Goal: Task Accomplishment & Management: Use online tool/utility

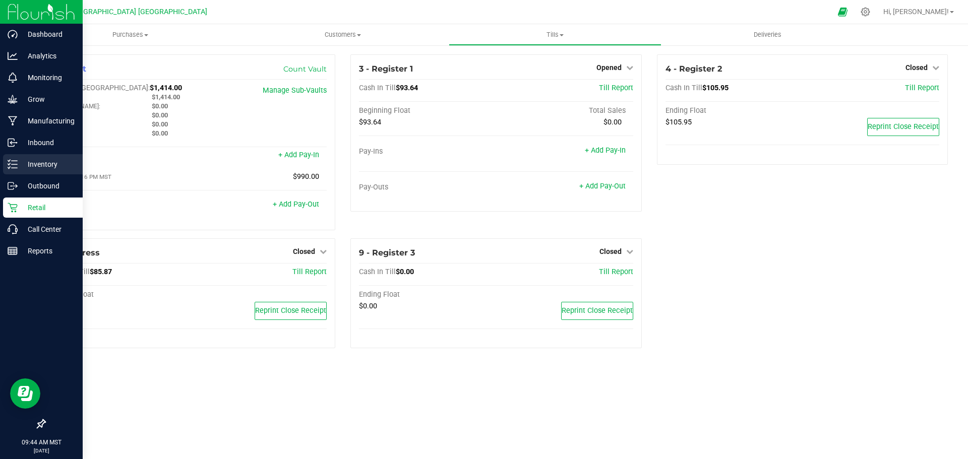
click at [36, 163] on p "Inventory" at bounding box center [48, 164] width 61 height 12
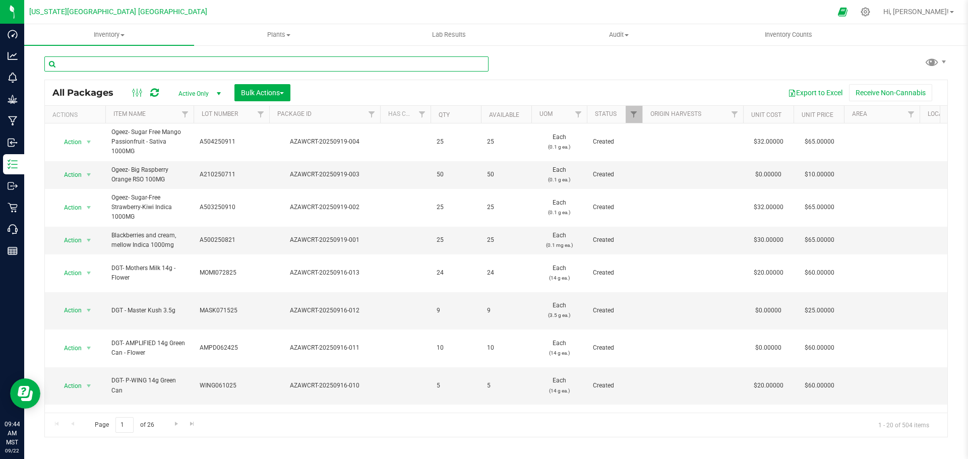
click at [156, 65] on input "text" at bounding box center [266, 63] width 444 height 15
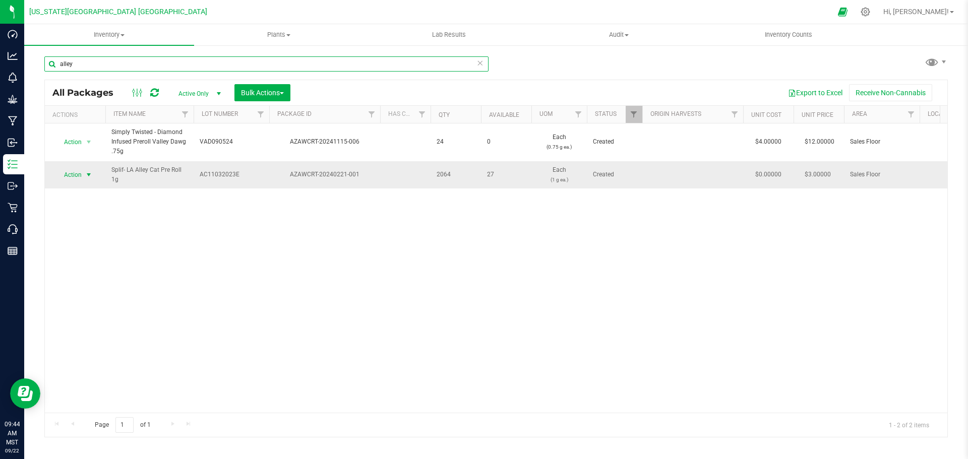
type input "alley"
click at [68, 176] on span "Action" at bounding box center [68, 175] width 27 height 14
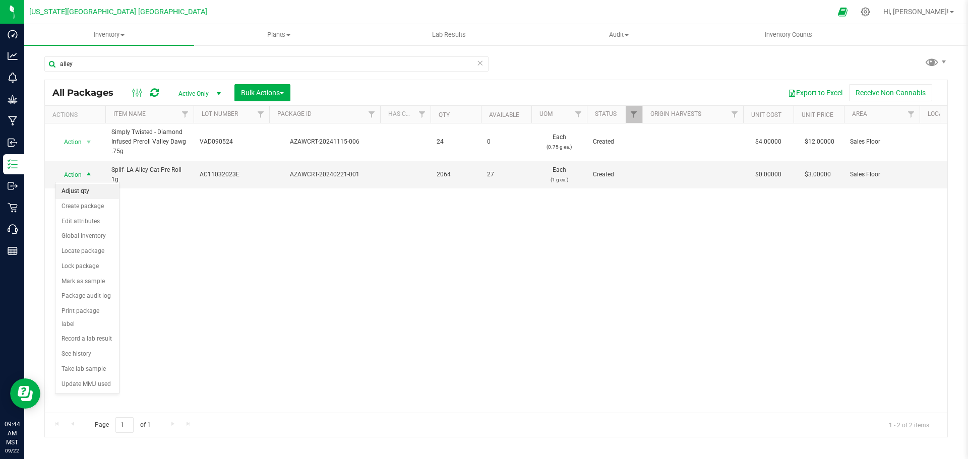
click at [77, 190] on li "Adjust qty" at bounding box center [87, 191] width 64 height 15
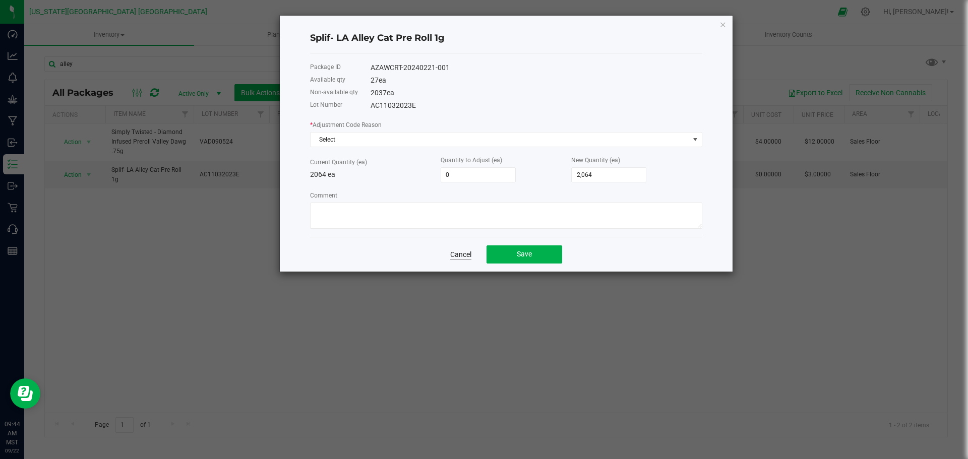
click at [456, 252] on link "Cancel" at bounding box center [460, 255] width 21 height 10
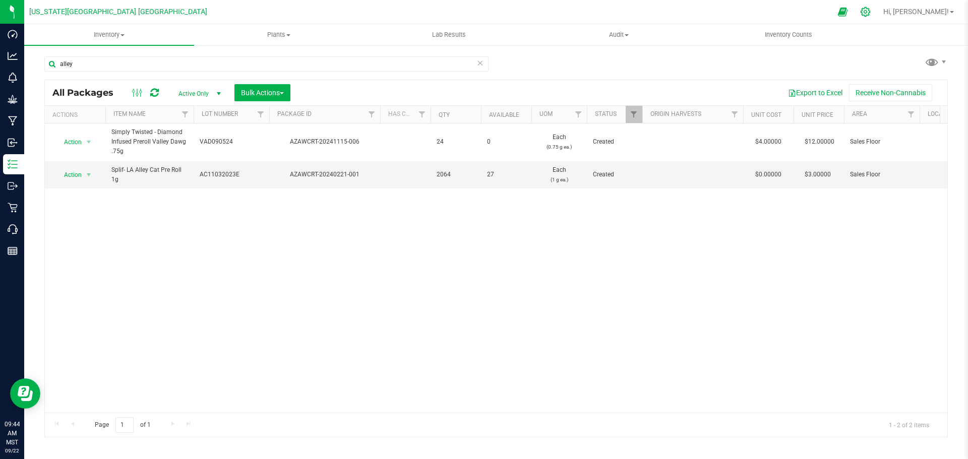
click at [871, 12] on icon at bounding box center [865, 12] width 11 height 11
click at [871, 11] on icon at bounding box center [865, 12] width 11 height 11
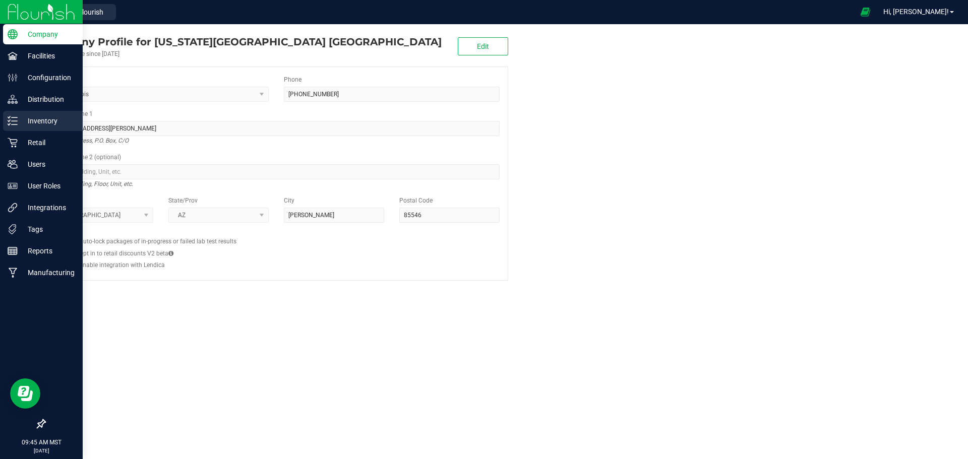
click at [52, 120] on p "Inventory" at bounding box center [48, 121] width 61 height 12
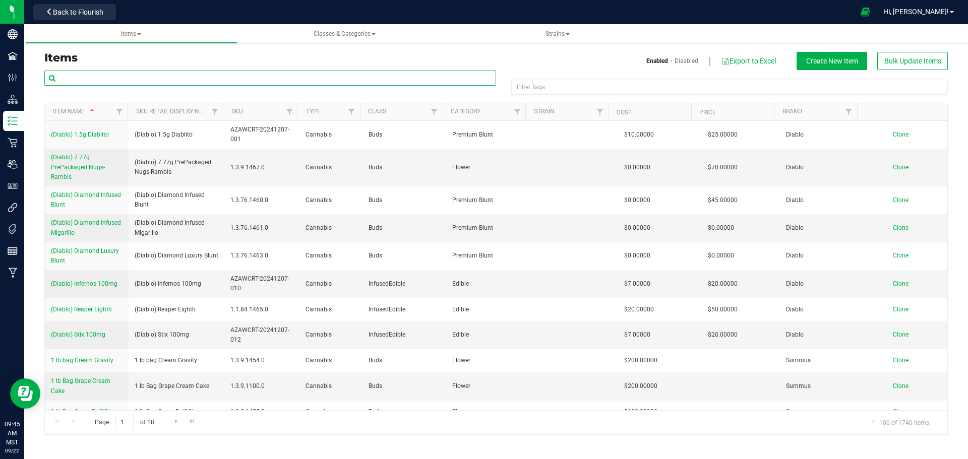
click at [140, 71] on input "text" at bounding box center [270, 78] width 452 height 15
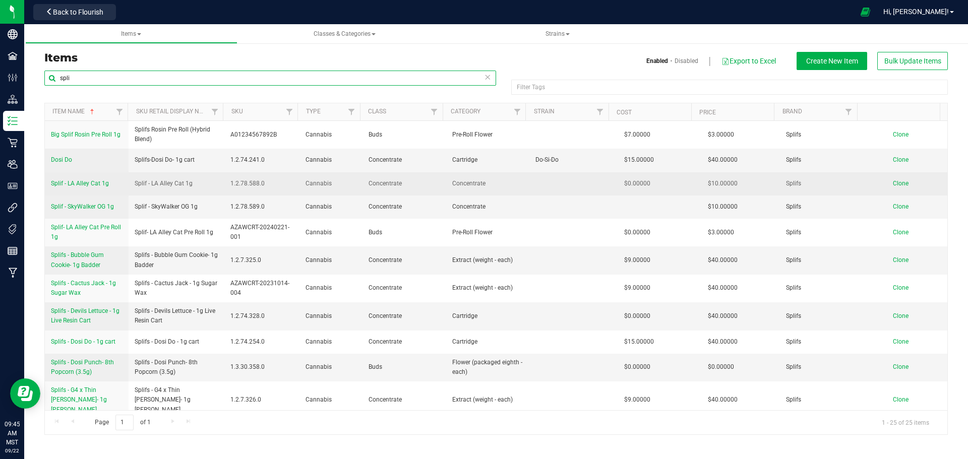
type input "spli"
click at [79, 184] on span "Splif - LA Alley Cat 1g" at bounding box center [80, 183] width 58 height 7
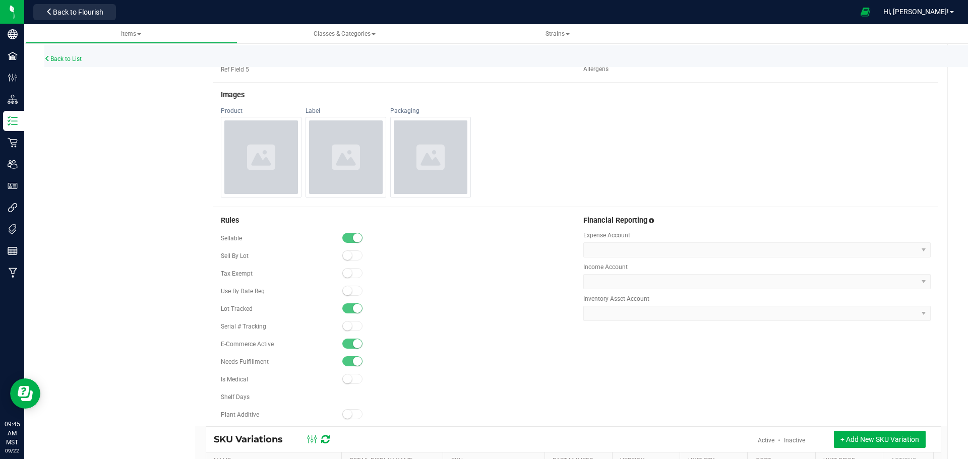
scroll to position [504, 0]
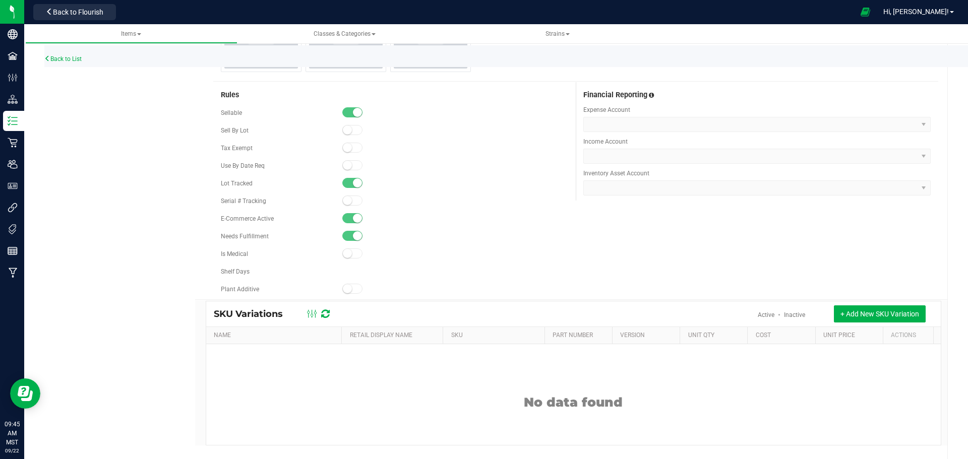
click at [356, 220] on small at bounding box center [357, 218] width 9 height 9
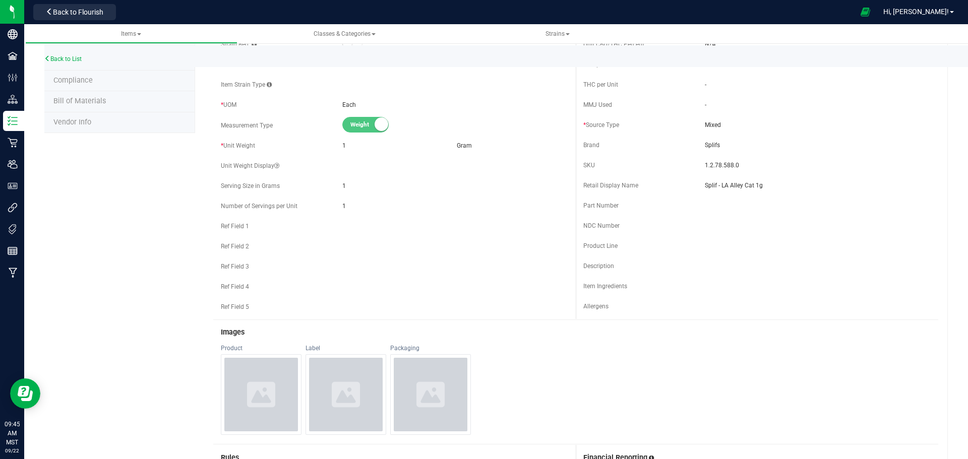
scroll to position [0, 0]
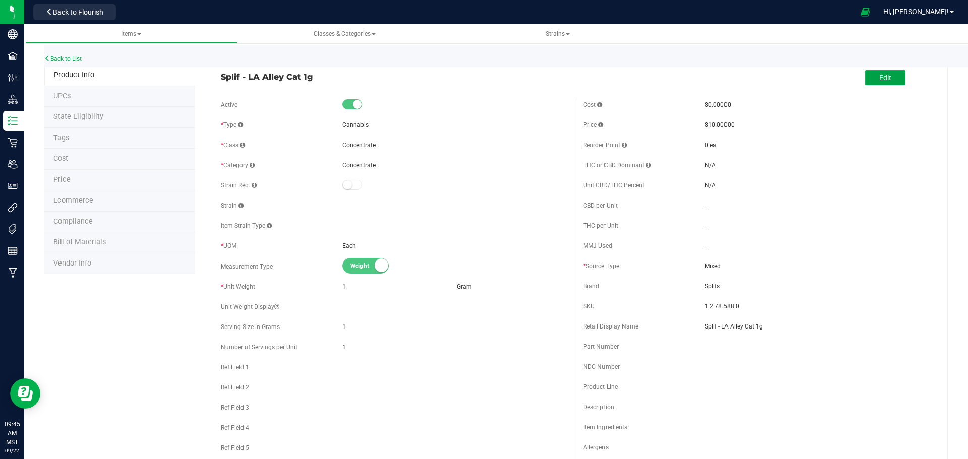
click at [891, 74] on button "Edit" at bounding box center [885, 77] width 40 height 15
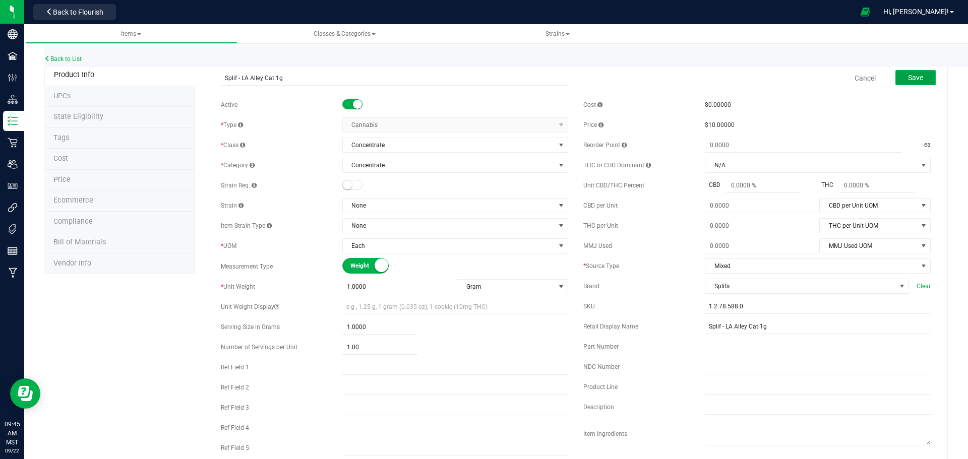
click at [908, 78] on span "Save" at bounding box center [915, 78] width 15 height 8
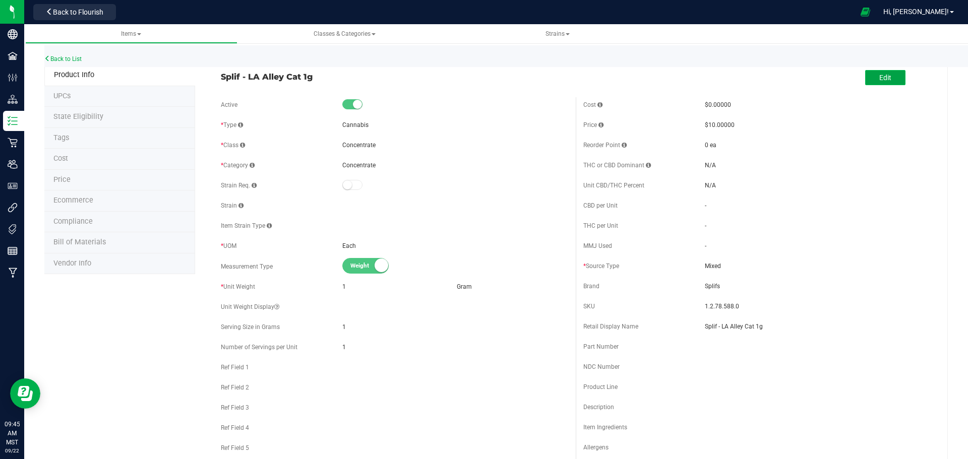
click at [882, 75] on span "Edit" at bounding box center [886, 78] width 12 height 8
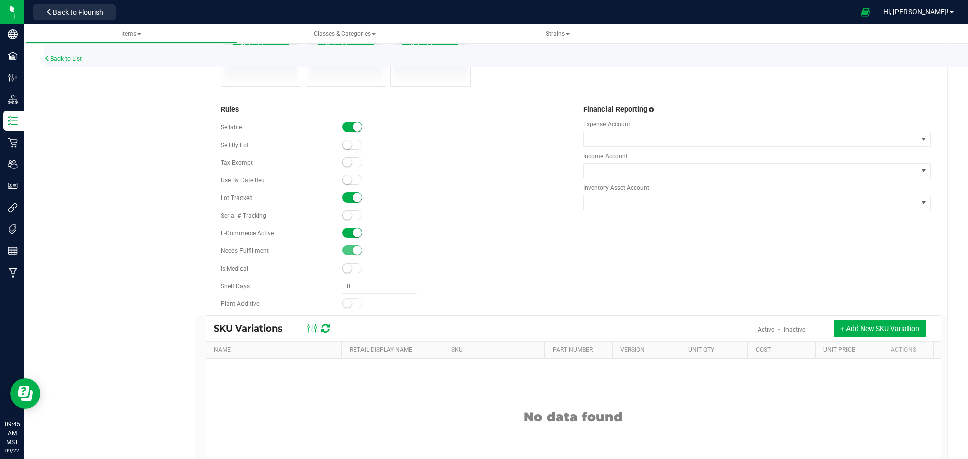
scroll to position [547, 0]
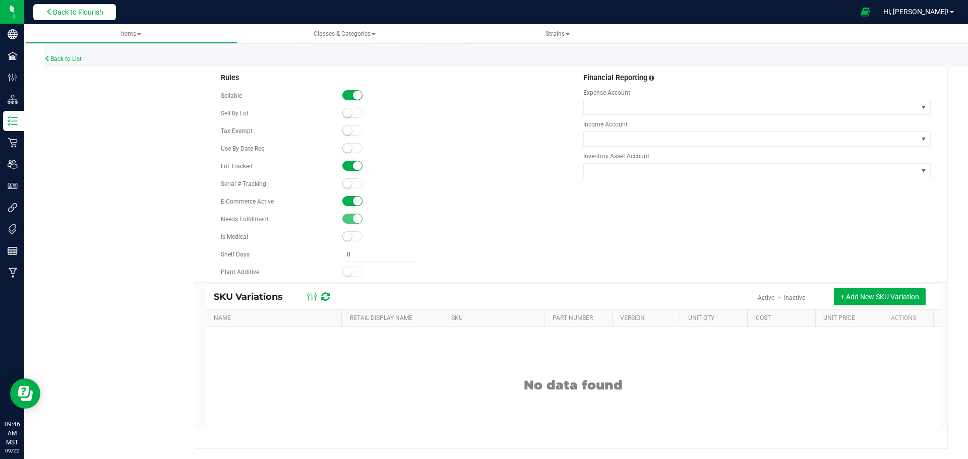
click at [73, 15] on span "Back to Flourish" at bounding box center [78, 12] width 50 height 8
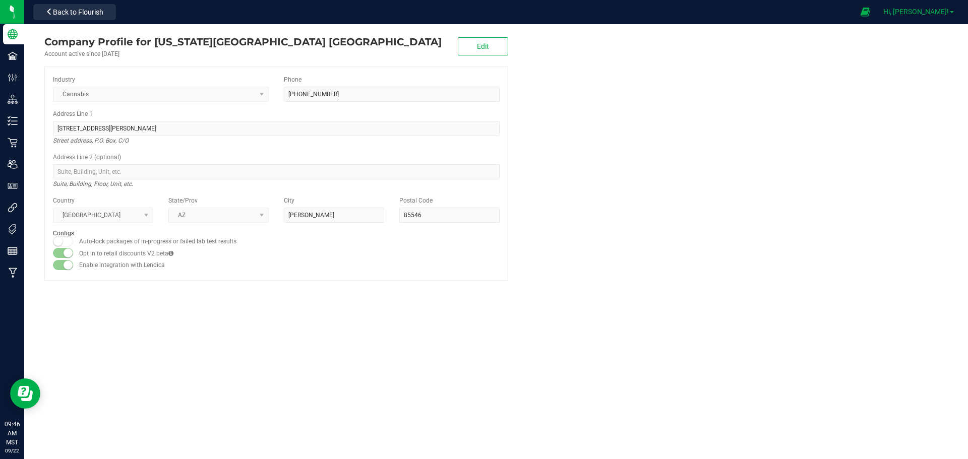
click at [936, 13] on span "Hi, [PERSON_NAME]!" at bounding box center [917, 12] width 66 height 8
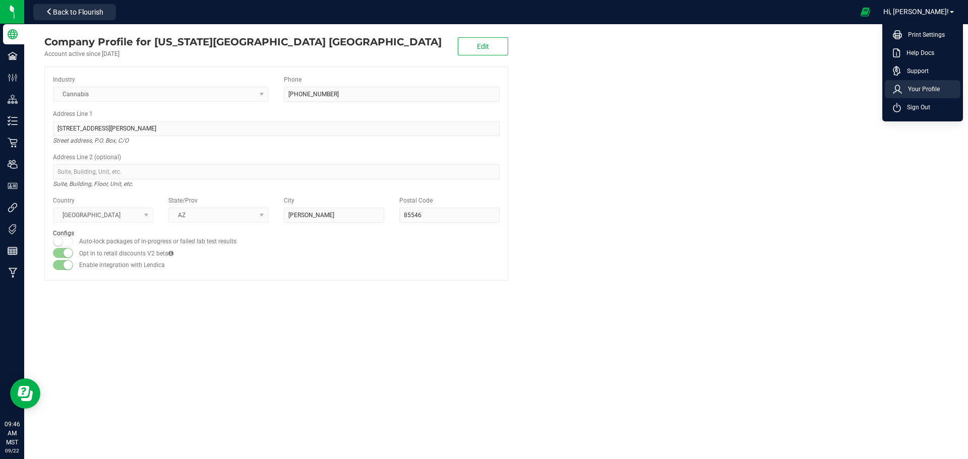
click at [910, 91] on span "Your Profile" at bounding box center [921, 89] width 38 height 10
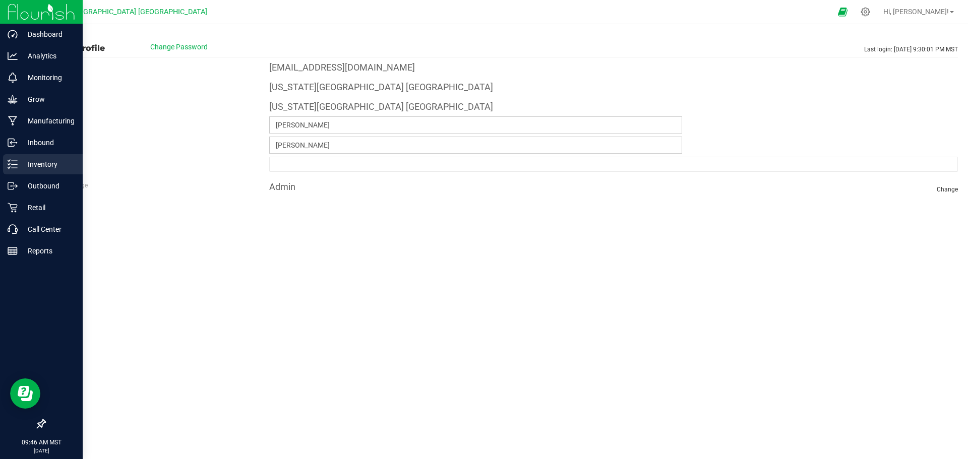
click at [48, 164] on p "Inventory" at bounding box center [48, 164] width 61 height 12
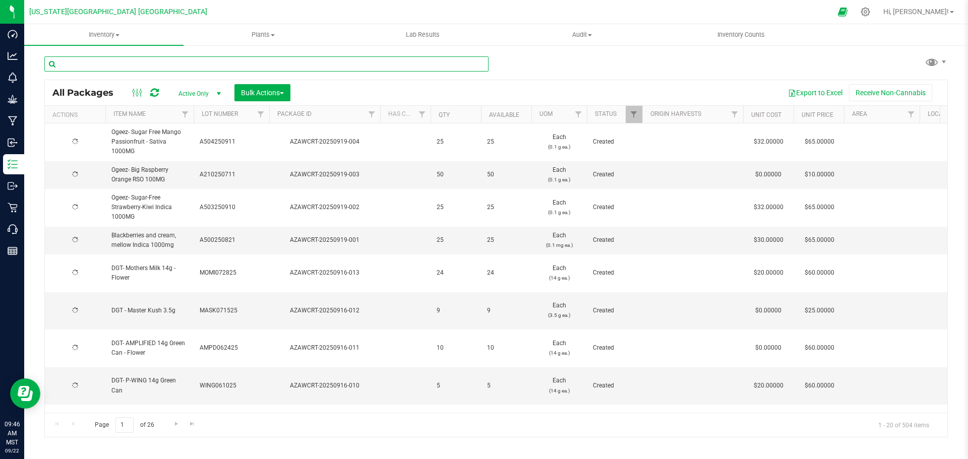
click at [100, 63] on input "text" at bounding box center [266, 63] width 444 height 15
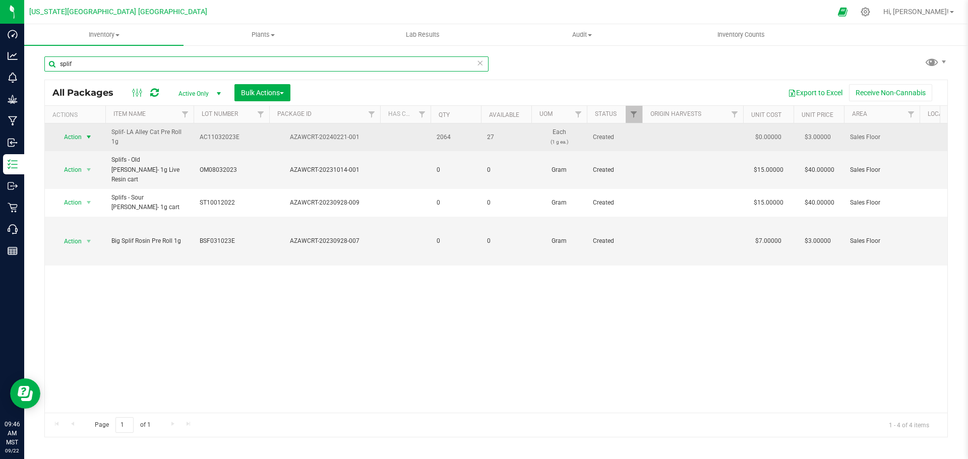
type input "splif"
click at [77, 138] on span "Action" at bounding box center [68, 137] width 27 height 14
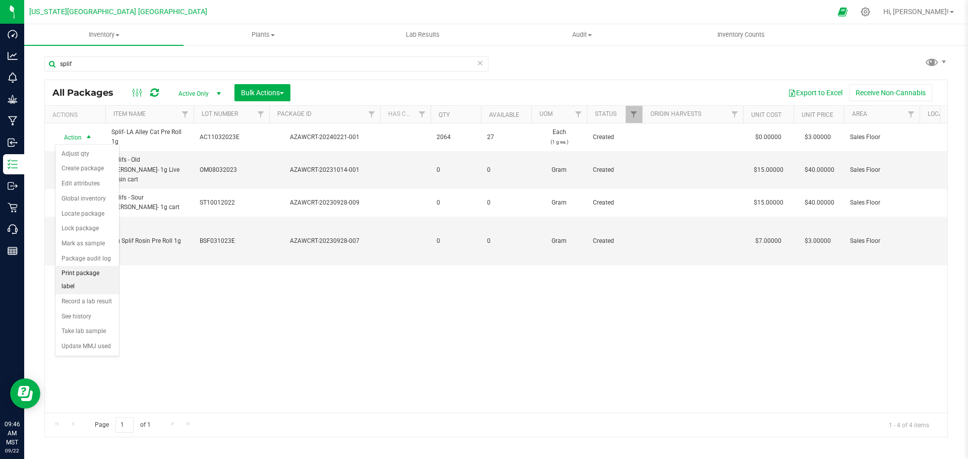
click at [84, 274] on li "Print package label" at bounding box center [87, 280] width 64 height 28
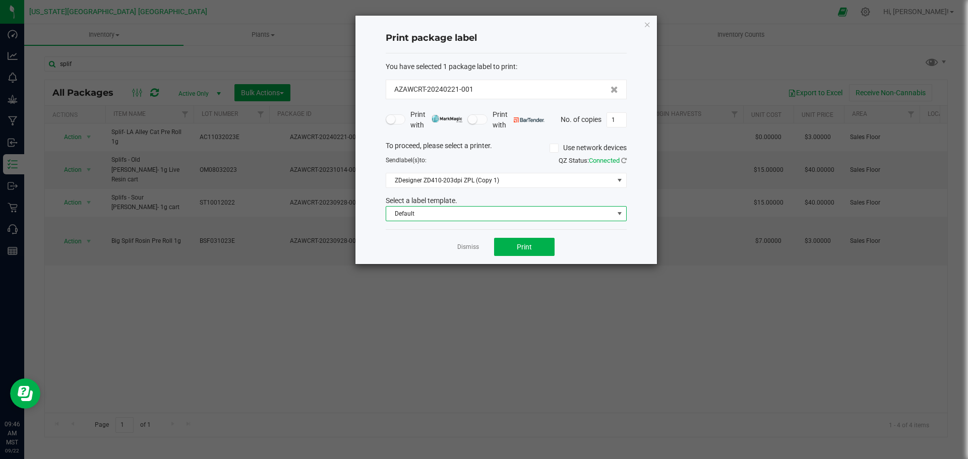
click at [563, 213] on span "Default" at bounding box center [499, 214] width 227 height 14
click at [363, 127] on div "Print package label You have selected 1 package label to print : AZAWCRT-202402…" at bounding box center [507, 140] width 302 height 249
click at [524, 244] on span "Print" at bounding box center [524, 247] width 15 height 8
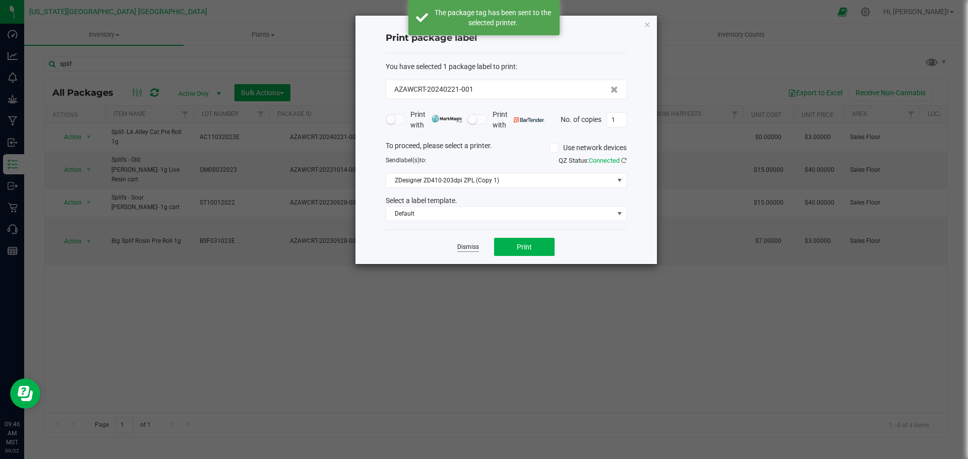
click at [467, 245] on link "Dismiss" at bounding box center [468, 247] width 22 height 9
